Goal: Navigation & Orientation: Find specific page/section

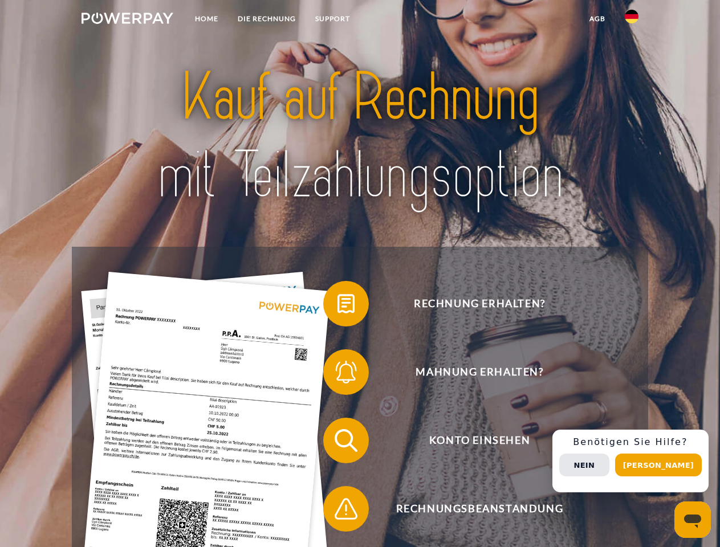
click at [127, 20] on img at bounding box center [127, 18] width 92 height 11
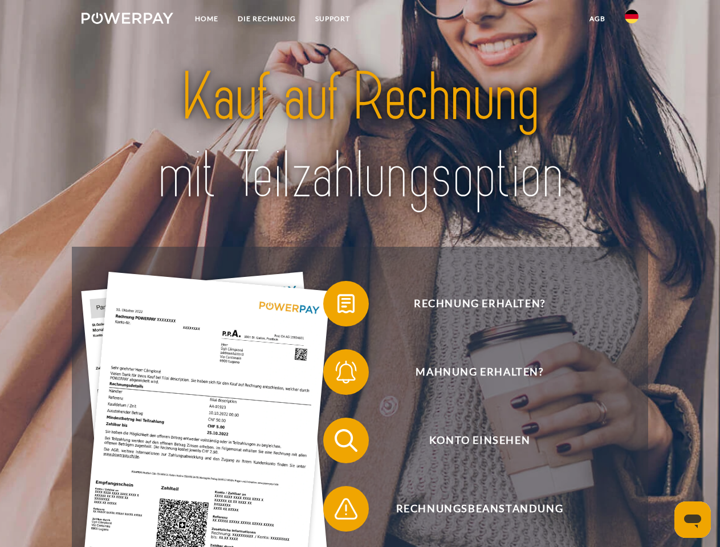
click at [631, 20] on img at bounding box center [631, 17] width 14 height 14
click at [597, 19] on link "agb" at bounding box center [596, 19] width 35 height 21
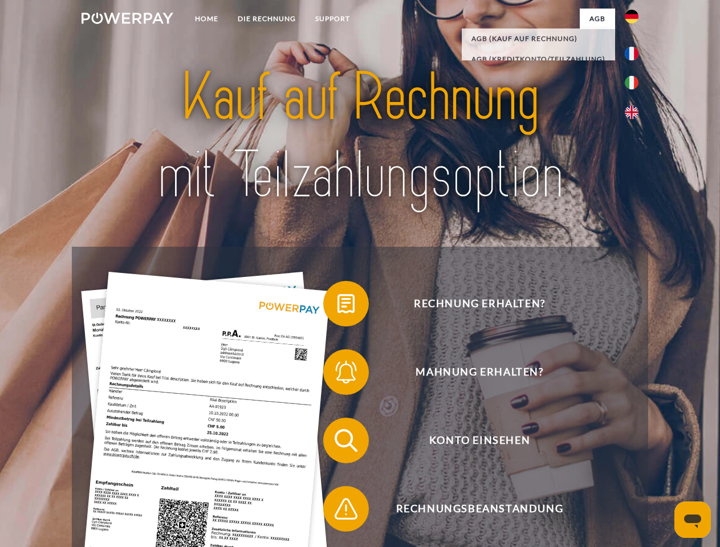
click at [337, 306] on span at bounding box center [328, 303] width 57 height 57
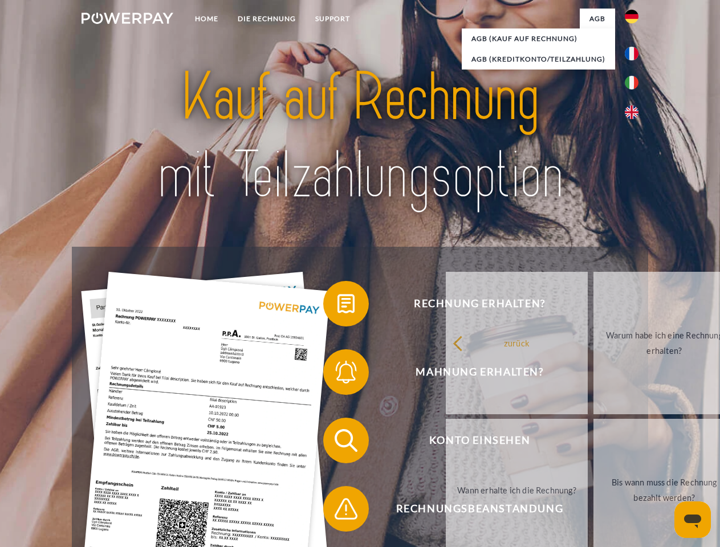
click at [446, 374] on link "zurück" at bounding box center [517, 343] width 142 height 142
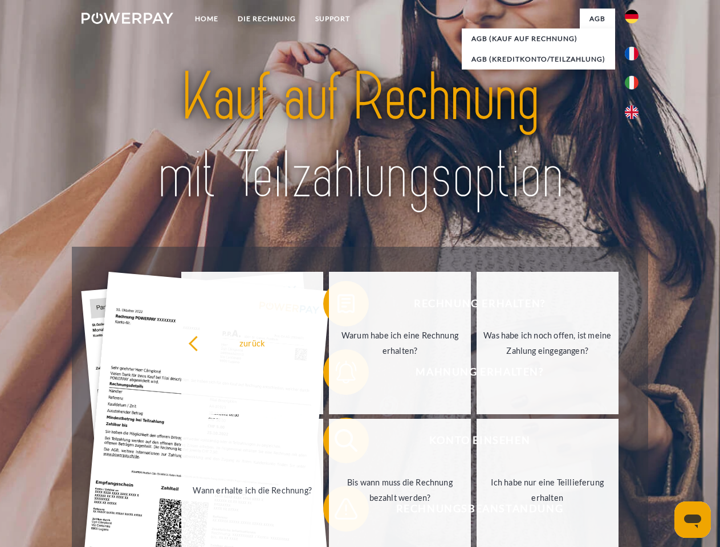
click at [337, 443] on span at bounding box center [328, 440] width 57 height 57
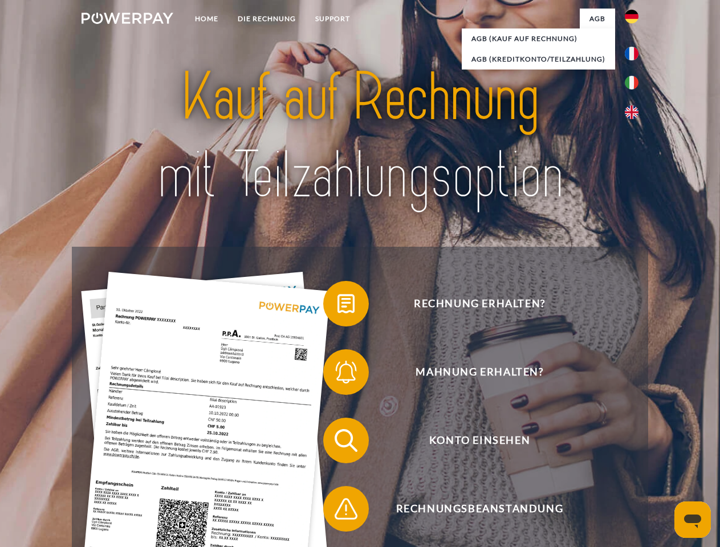
click at [337, 511] on span at bounding box center [328, 508] width 57 height 57
click at [634, 461] on div "Rechnung erhalten? Mahnung erhalten? Konto einsehen" at bounding box center [359, 475] width 575 height 456
click at [606, 463] on span "Konto einsehen" at bounding box center [479, 441] width 279 height 46
click at [662, 465] on header "Home DIE RECHNUNG SUPPORT" at bounding box center [360, 393] width 720 height 787
